Goal: Task Accomplishment & Management: Manage account settings

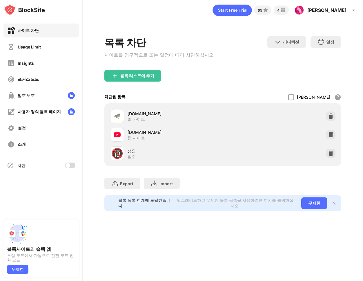
click at [254, 66] on div "목록 차단 사이트를 영구적으로 또는 일정에 따라 차단하십시오 리디렉션 웹 사이트 리디렉션을 설정하려면 클릭하십시오 일정 블록 목록이 활성화될 …" at bounding box center [222, 53] width 237 height 34
click at [69, 165] on div at bounding box center [68, 165] width 5 height 5
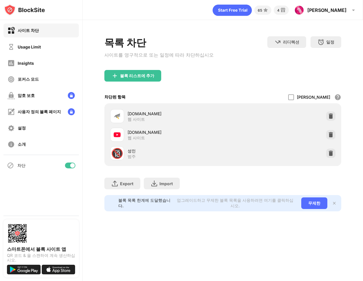
click at [73, 166] on div at bounding box center [72, 165] width 5 height 5
click at [212, 66] on div "목록 차단 사이트를 영구적으로 또는 일정에 따라 차단하십시오 리디렉션 웹 사이트 리디렉션을 설정하려면 클릭하십시오 일정 블록 목록이 활성화될 …" at bounding box center [222, 53] width 237 height 34
click at [71, 167] on div at bounding box center [70, 165] width 10 height 6
click at [246, 56] on div "목록 차단 사이트를 영구적으로 또는 일정에 따라 차단하십시오 리디렉션 웹 사이트 리디렉션을 설정하려면 클릭하십시오 일정 블록 목록이 활성화될 …" at bounding box center [222, 53] width 237 height 34
